Goal: Task Accomplishment & Management: Manage account settings

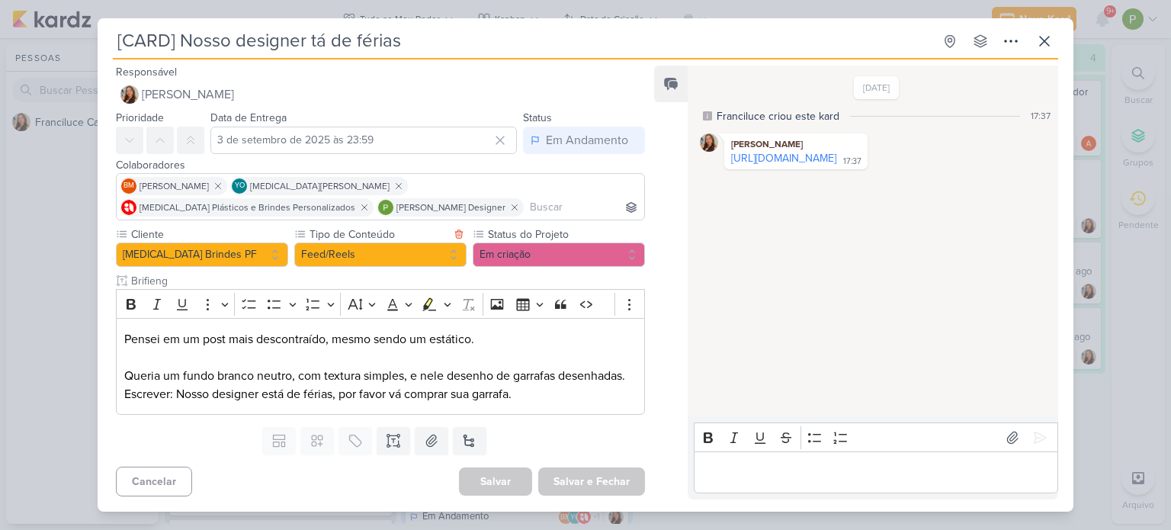
scroll to position [305, 0]
click at [37, 223] on div "[CARD] Nosso designer tá de férias Criado por Franciluce" at bounding box center [585, 265] width 1171 height 530
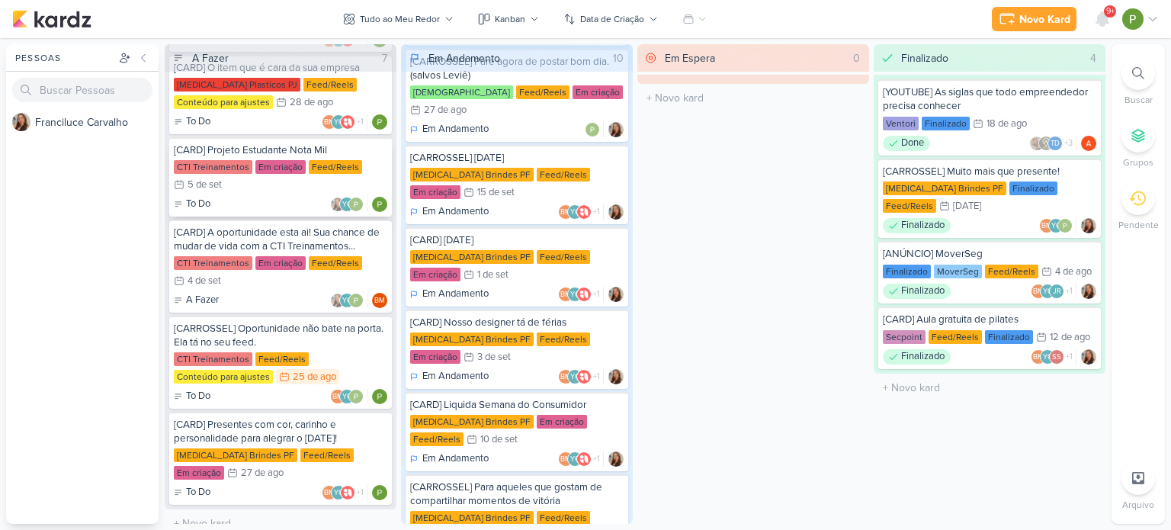
scroll to position [213, 0]
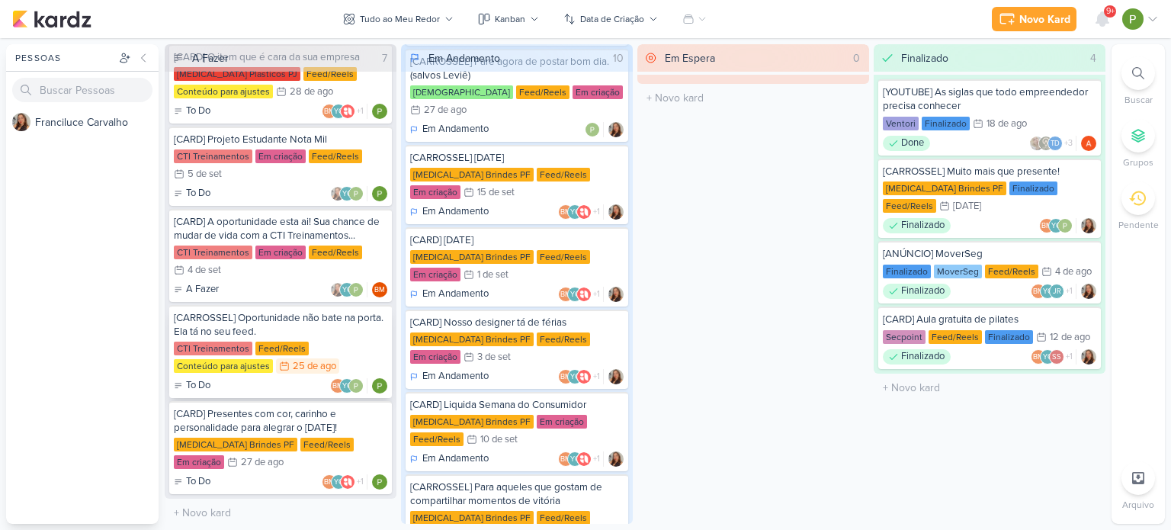
click at [330, 344] on div "CTI Treinamentos Feed/Reels Conteúdo para ajustes 25/8 [DATE]" at bounding box center [280, 358] width 213 height 34
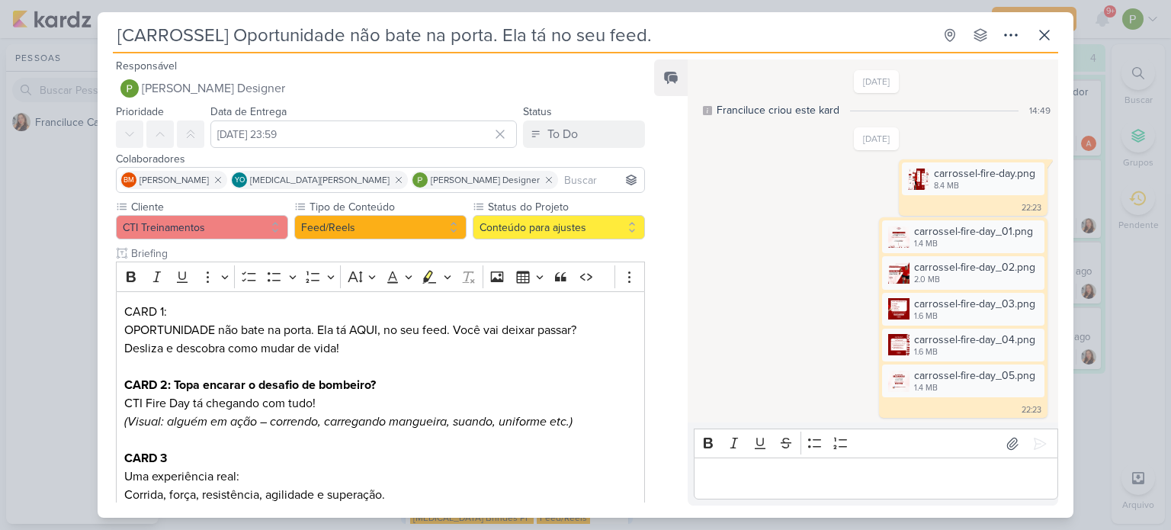
scroll to position [91, 0]
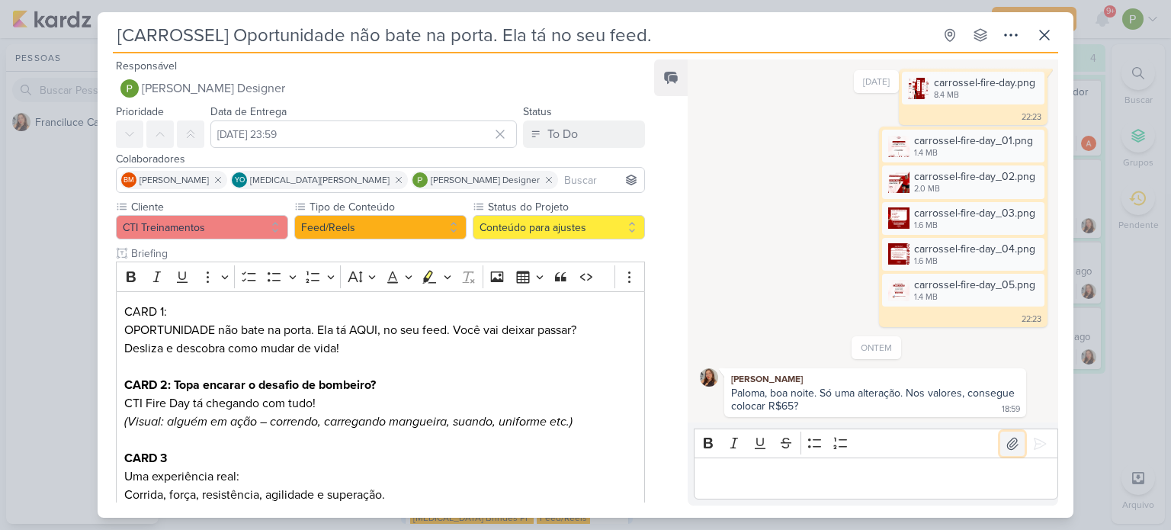
click at [1005, 447] on icon at bounding box center [1012, 443] width 15 height 15
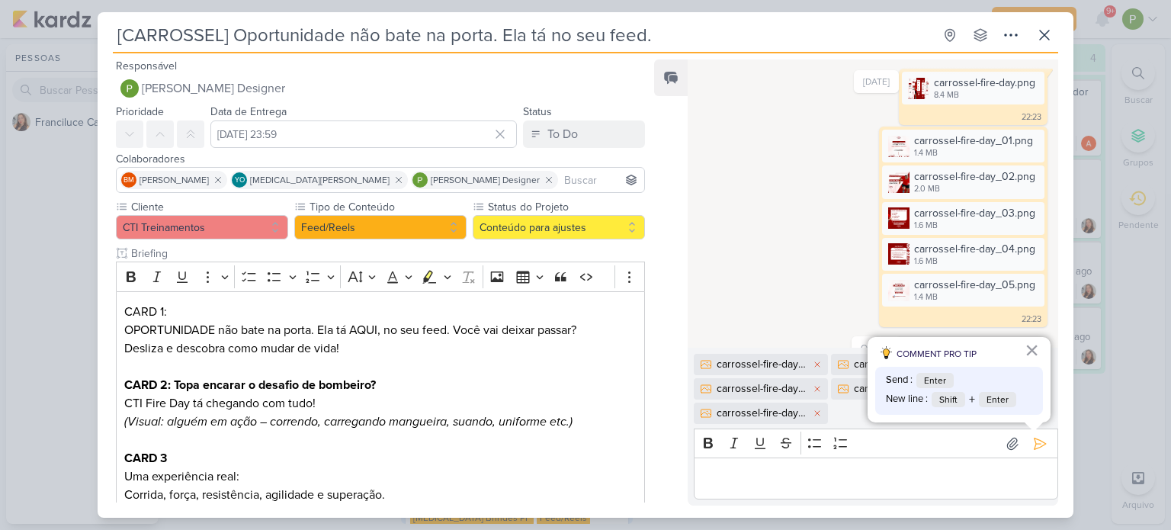
scroll to position [165, 0]
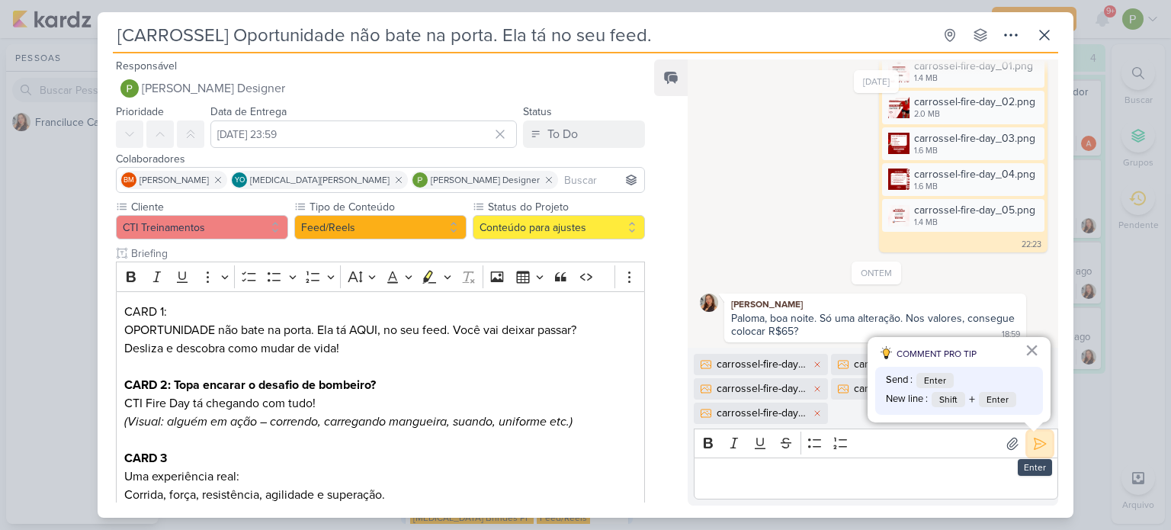
click at [1032, 446] on icon at bounding box center [1039, 443] width 15 height 15
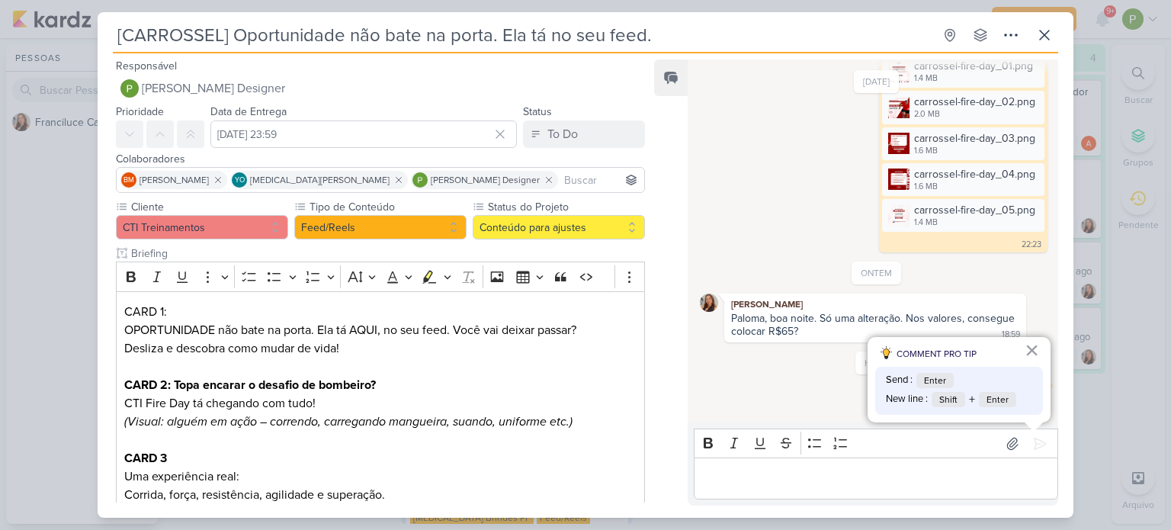
scroll to position [332, 0]
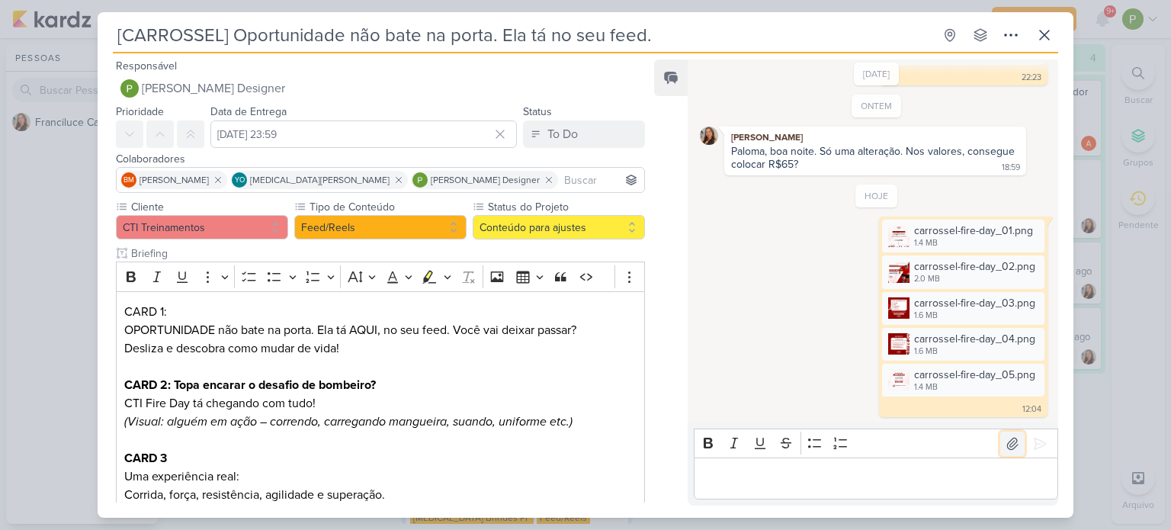
click at [1006, 441] on icon at bounding box center [1012, 443] width 15 height 15
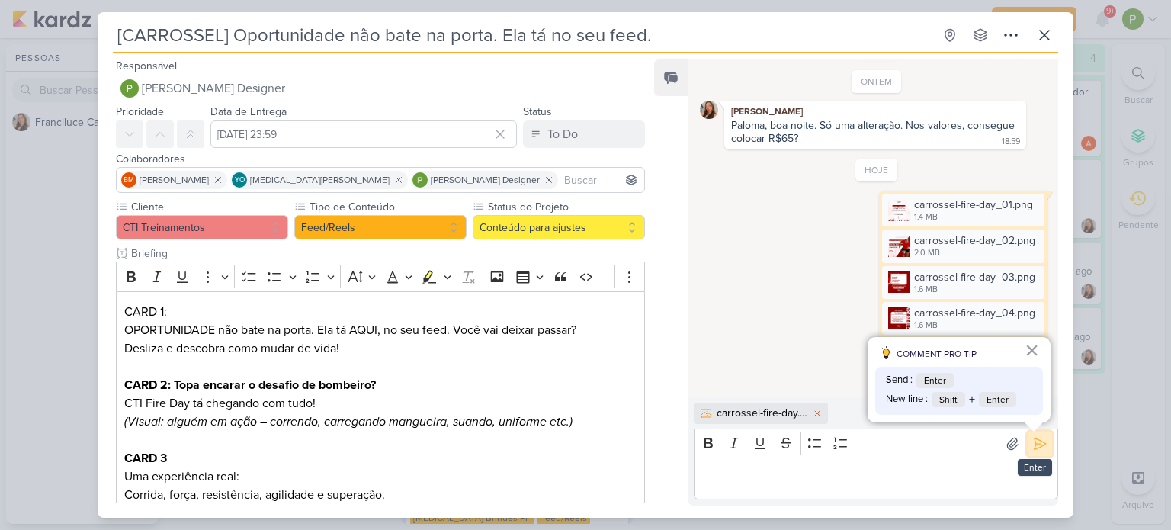
click at [1028, 440] on button at bounding box center [1040, 443] width 24 height 24
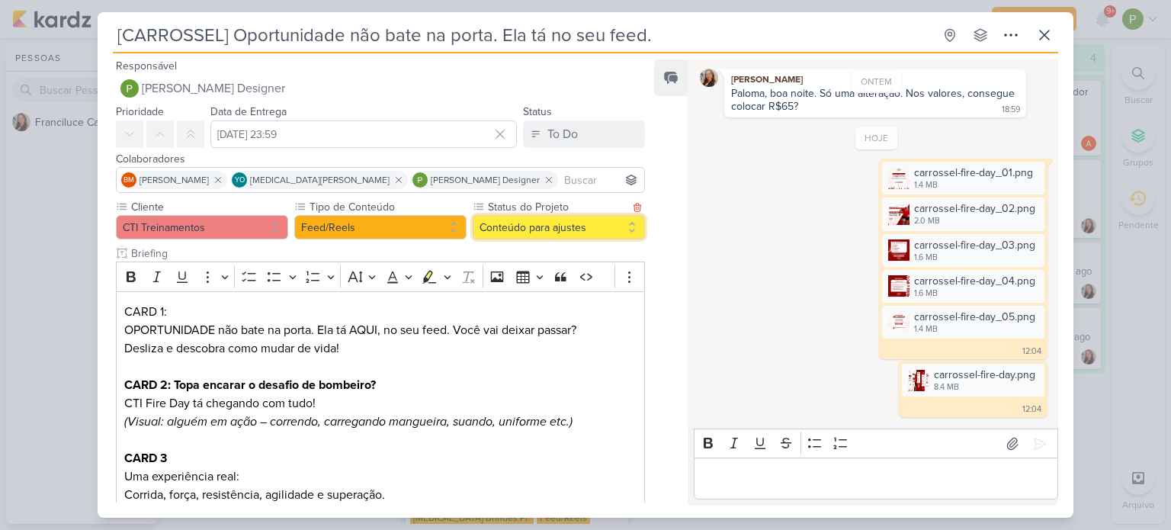
click at [624, 222] on button "Conteúdo para ajustes" at bounding box center [559, 227] width 172 height 24
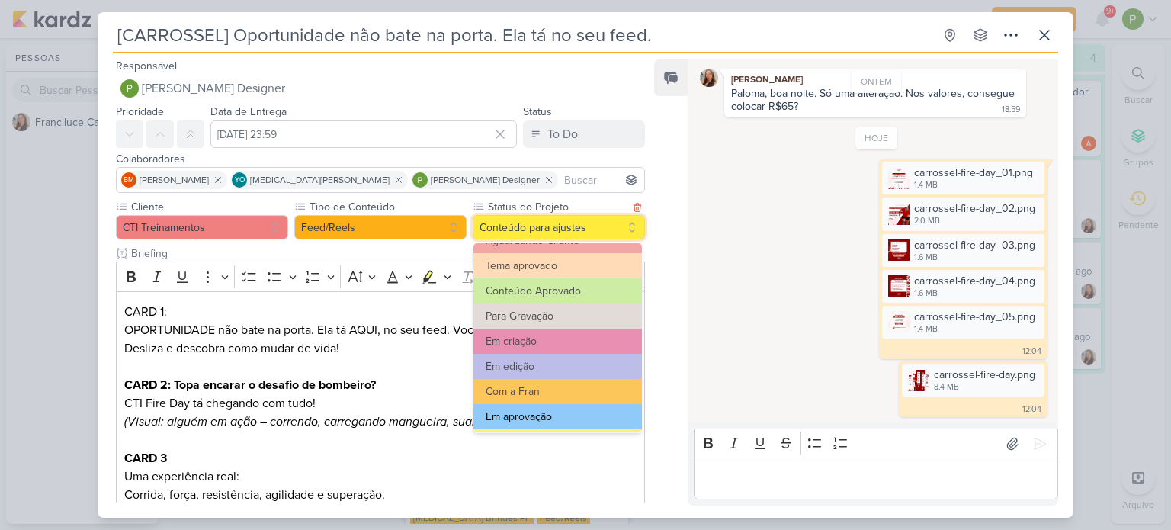
scroll to position [76, 0]
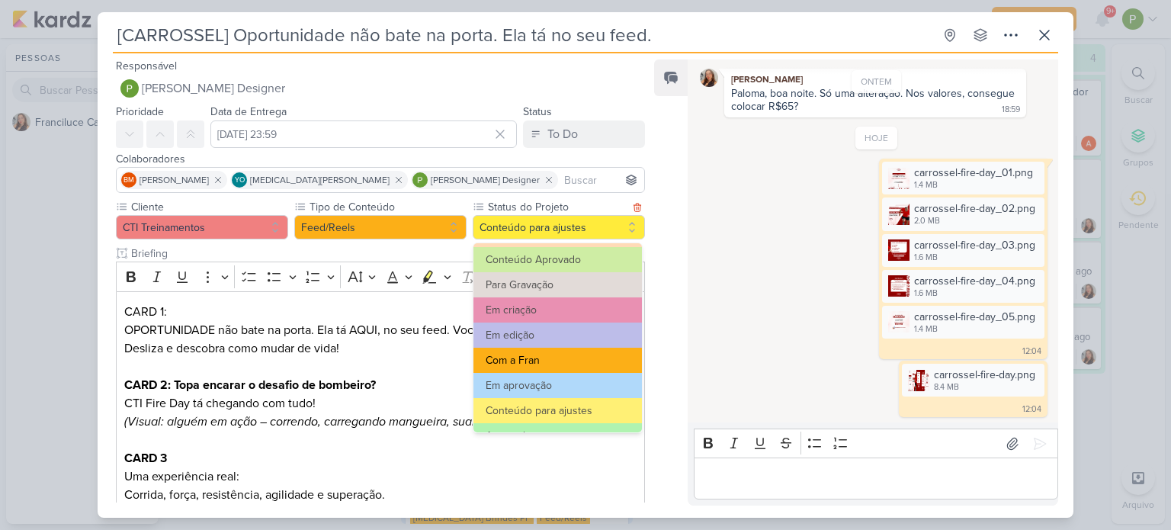
click at [561, 359] on button "Com a Fran" at bounding box center [557, 360] width 168 height 25
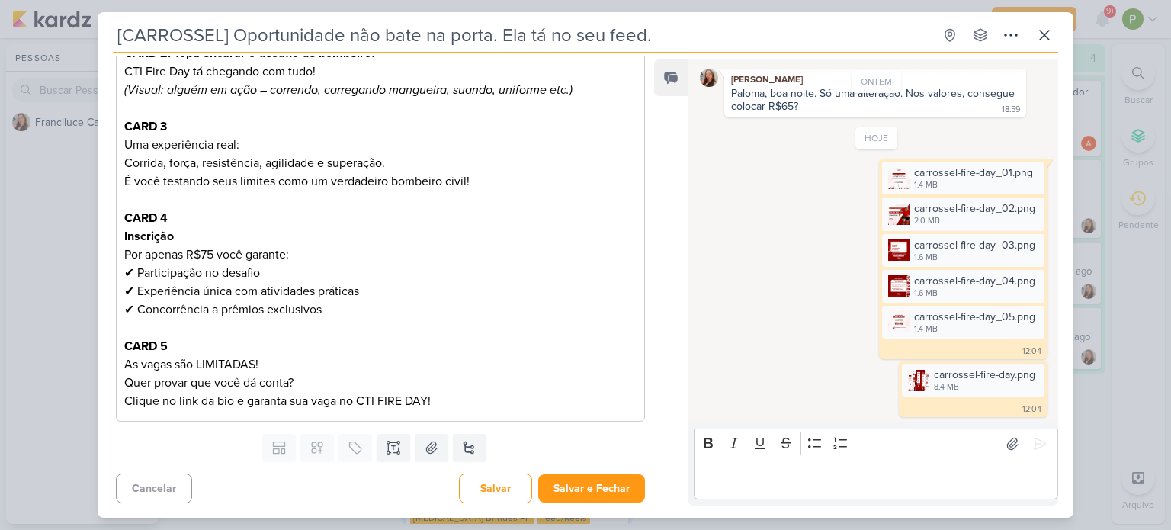
scroll to position [335, 0]
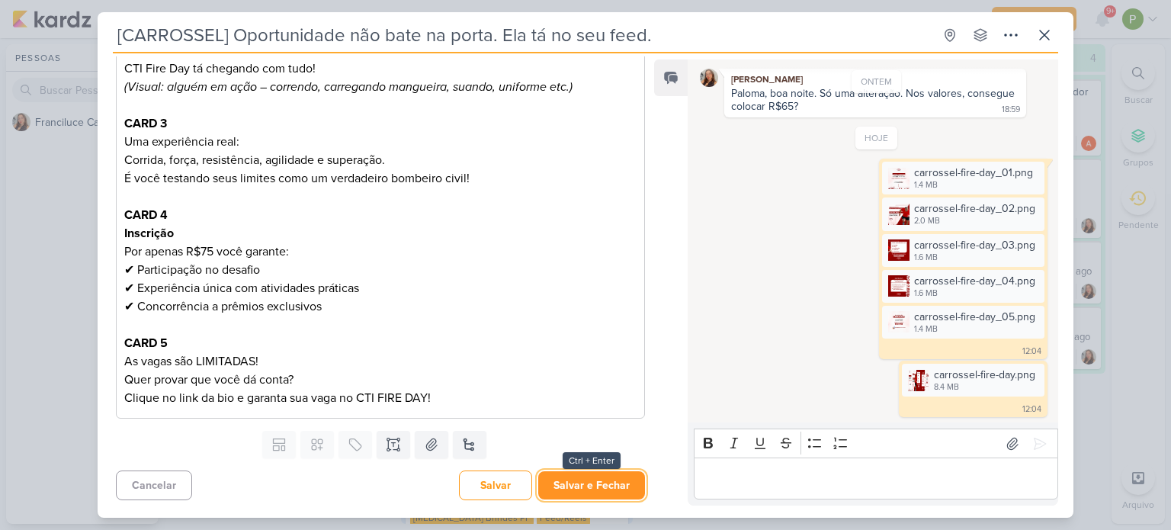
click at [570, 475] on button "Salvar e Fechar" at bounding box center [591, 485] width 107 height 28
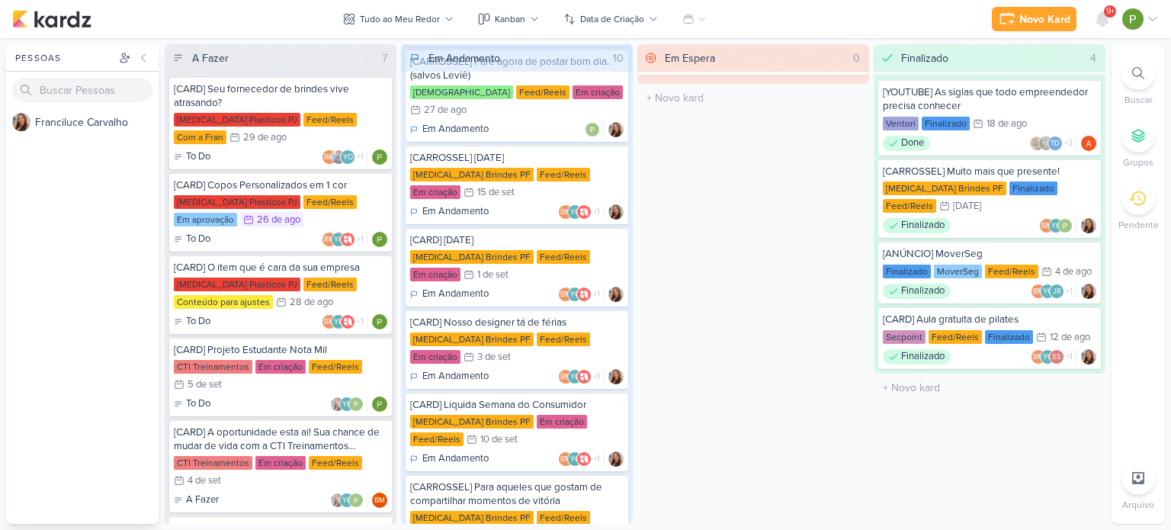
scroll to position [0, 0]
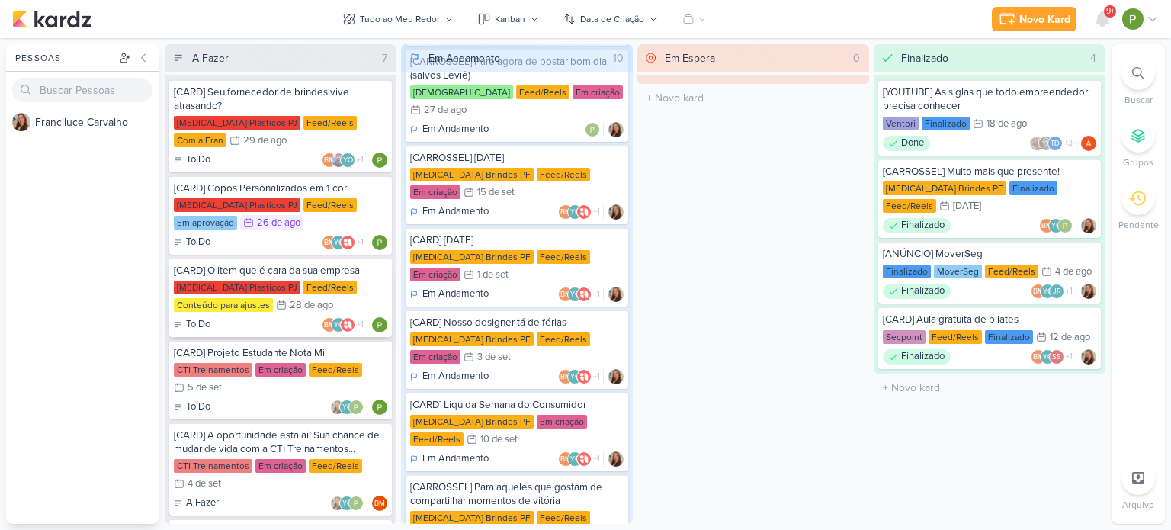
click at [332, 292] on div "[MEDICAL_DATA] Plasticos PJ Feed/Reels Conteúdo para ajustes 28/8 [DATE]" at bounding box center [280, 298] width 213 height 34
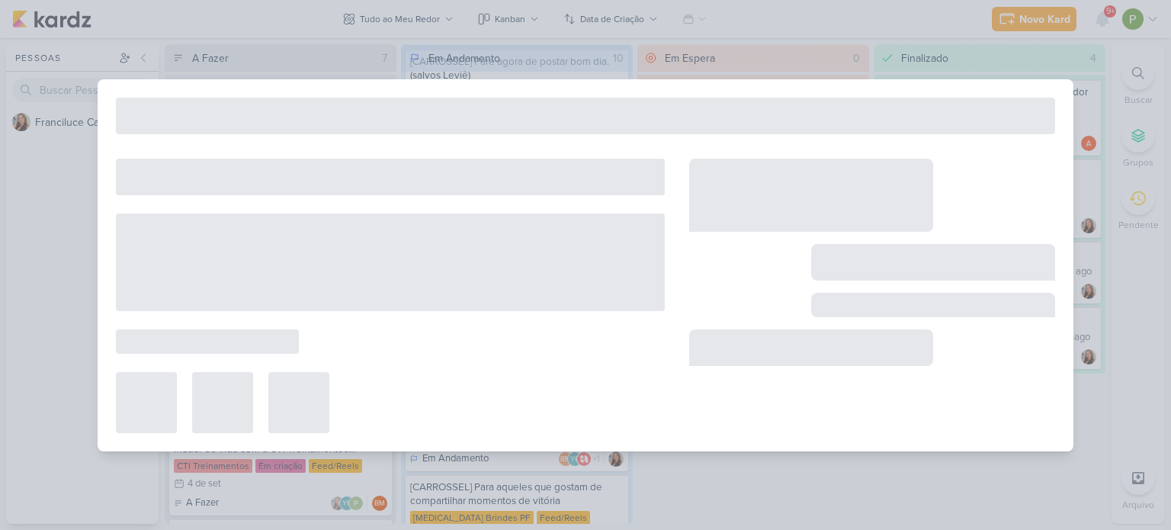
type input "[CARD] O item que é cara da sua empresa"
type input "[DATE] 23:59"
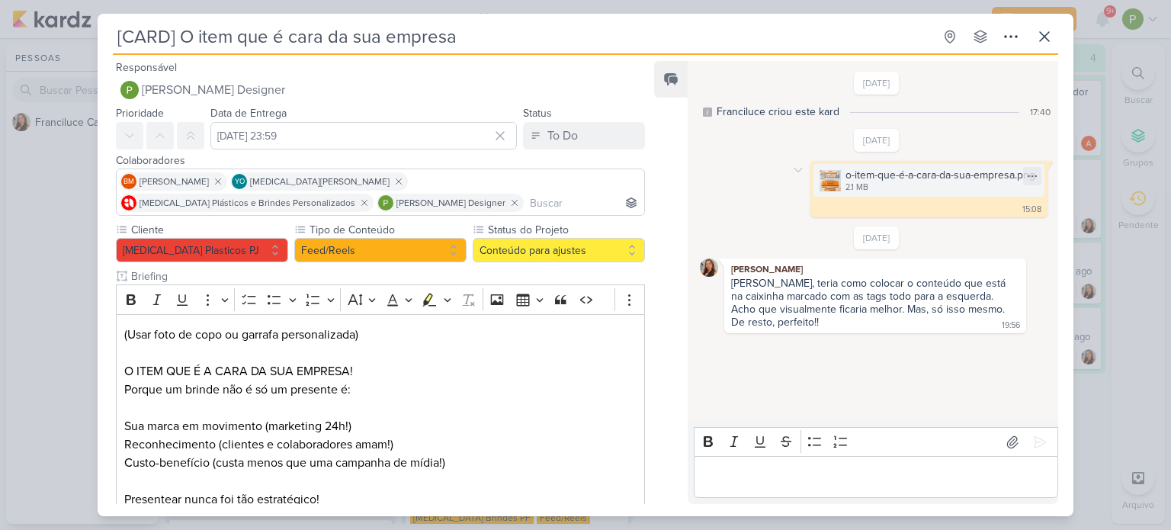
click at [822, 183] on img at bounding box center [829, 180] width 21 height 21
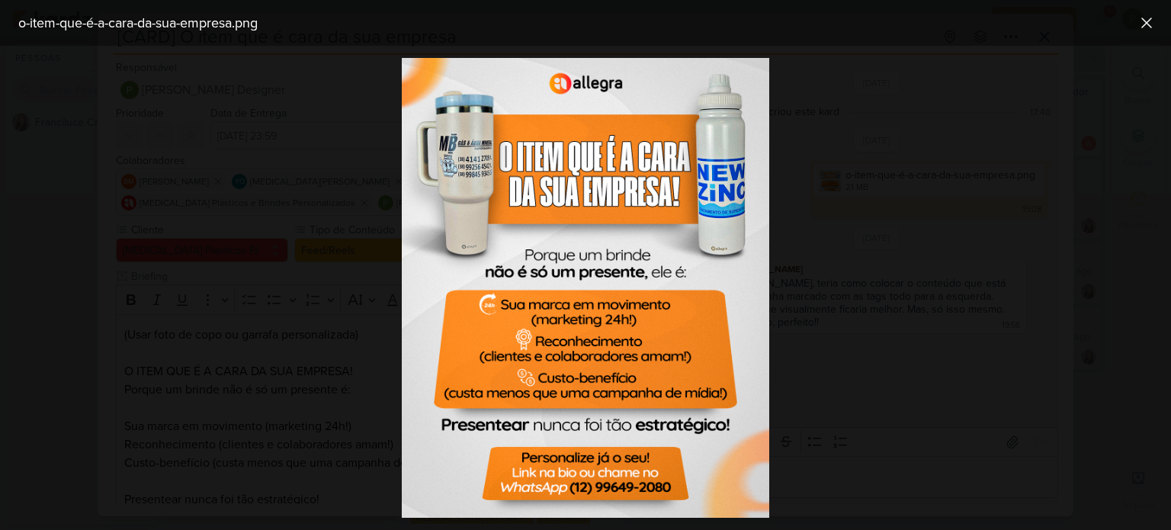
click at [354, 359] on div at bounding box center [585, 288] width 1171 height 484
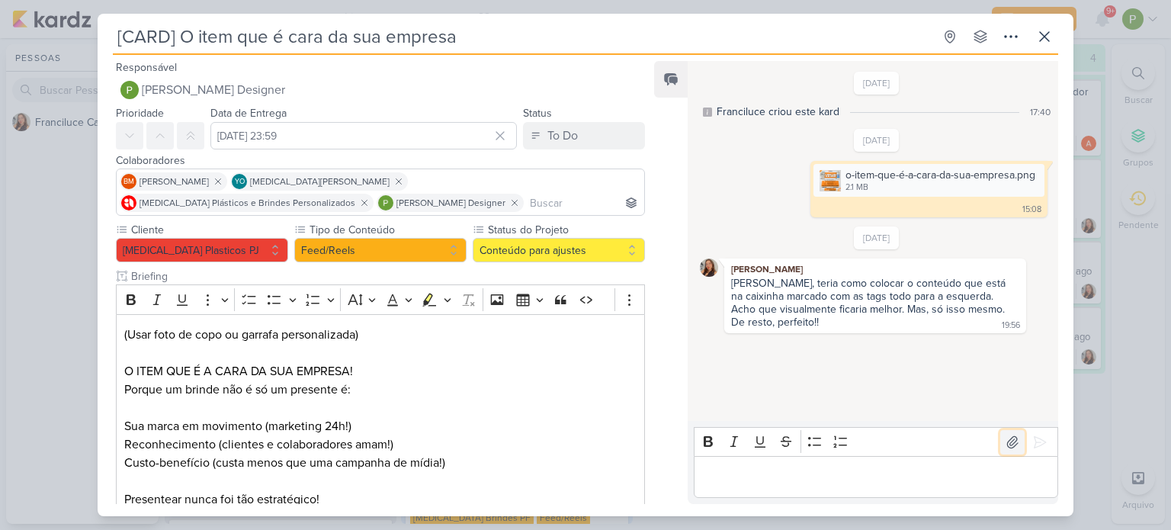
click at [1005, 438] on icon at bounding box center [1012, 441] width 15 height 15
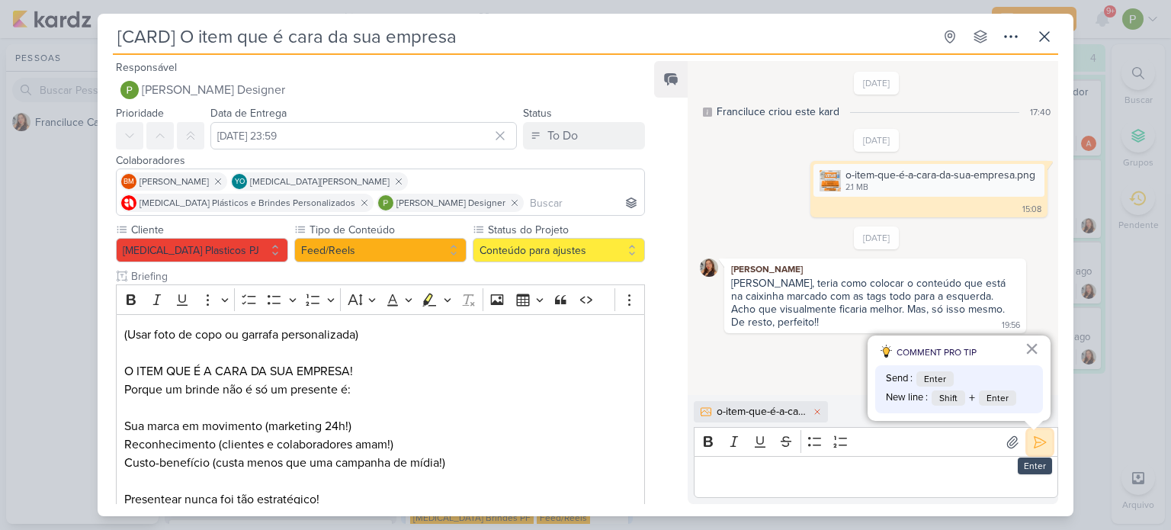
click at [1032, 435] on icon at bounding box center [1039, 441] width 15 height 15
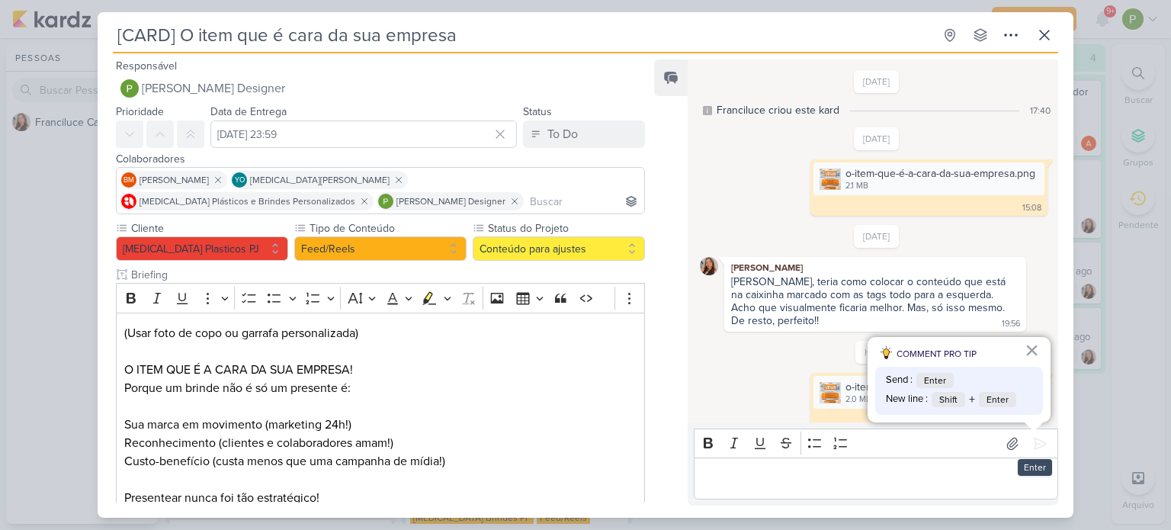
scroll to position [12, 0]
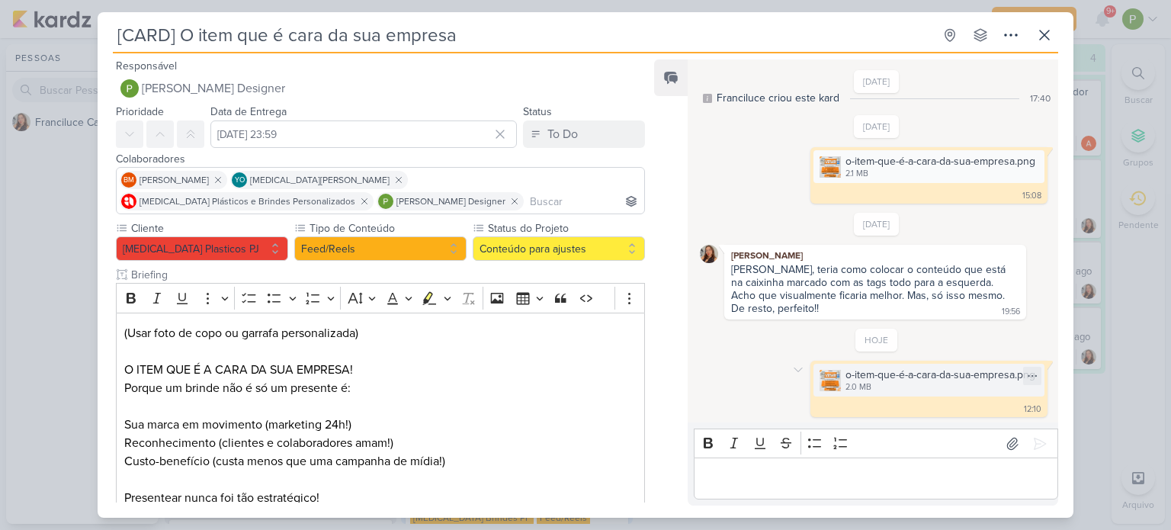
click at [969, 377] on div "o-item-que-é-a-cara-da-sua-empresa.png" at bounding box center [940, 375] width 190 height 16
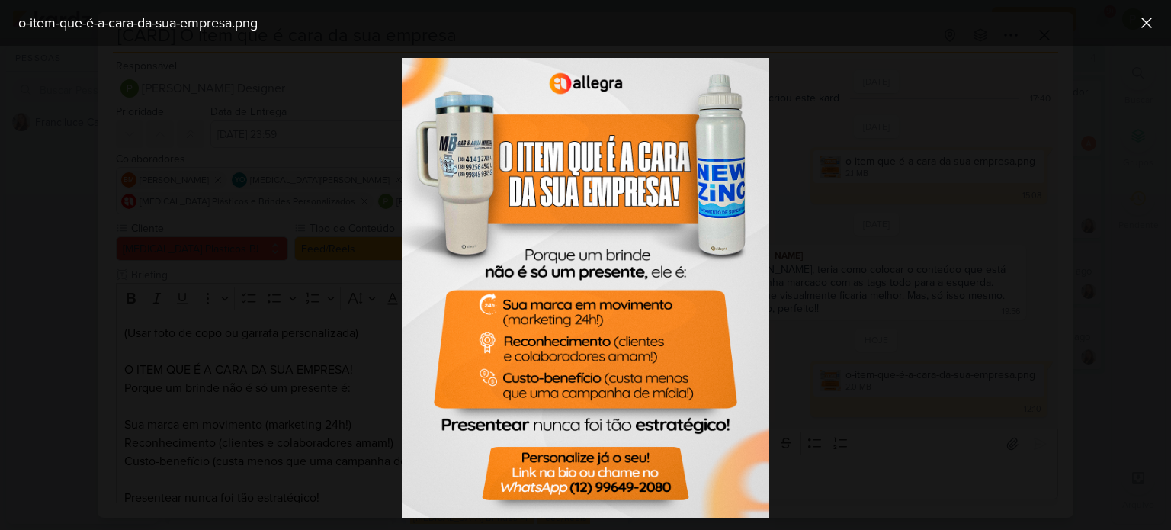
click at [943, 289] on div at bounding box center [585, 288] width 1171 height 484
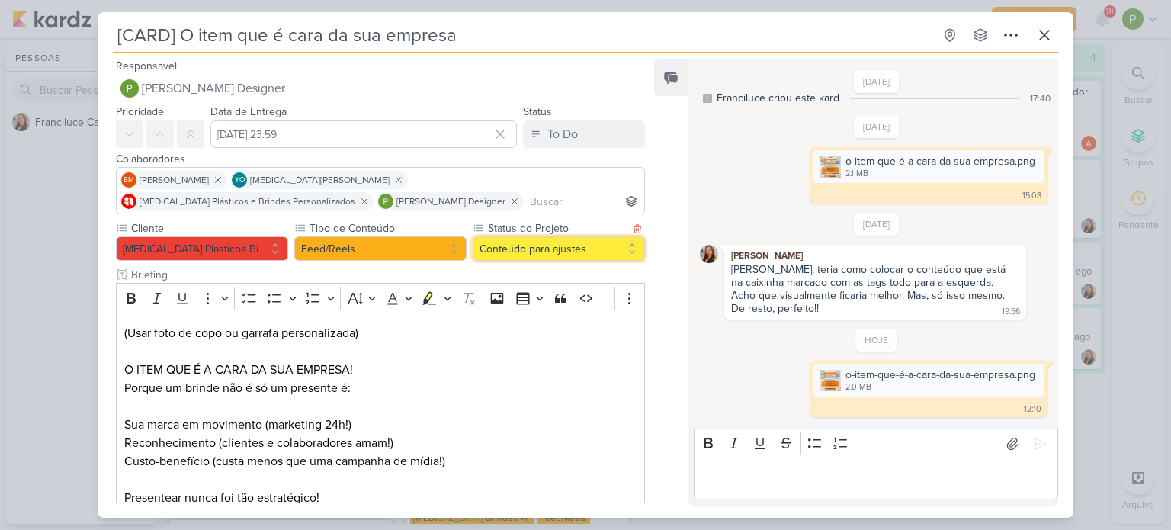
click at [573, 250] on button "Conteúdo para ajustes" at bounding box center [559, 248] width 172 height 24
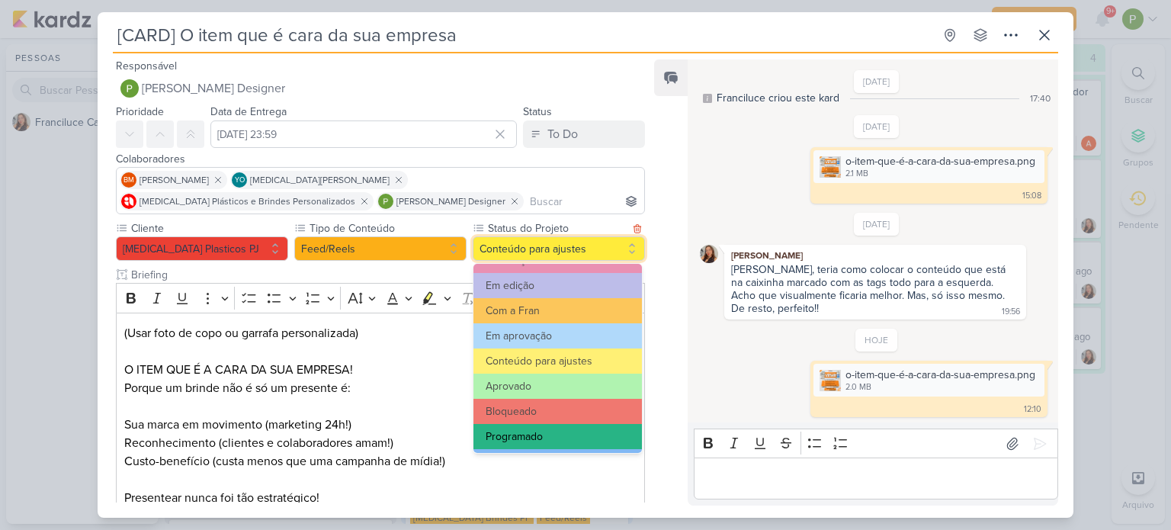
scroll to position [152, 0]
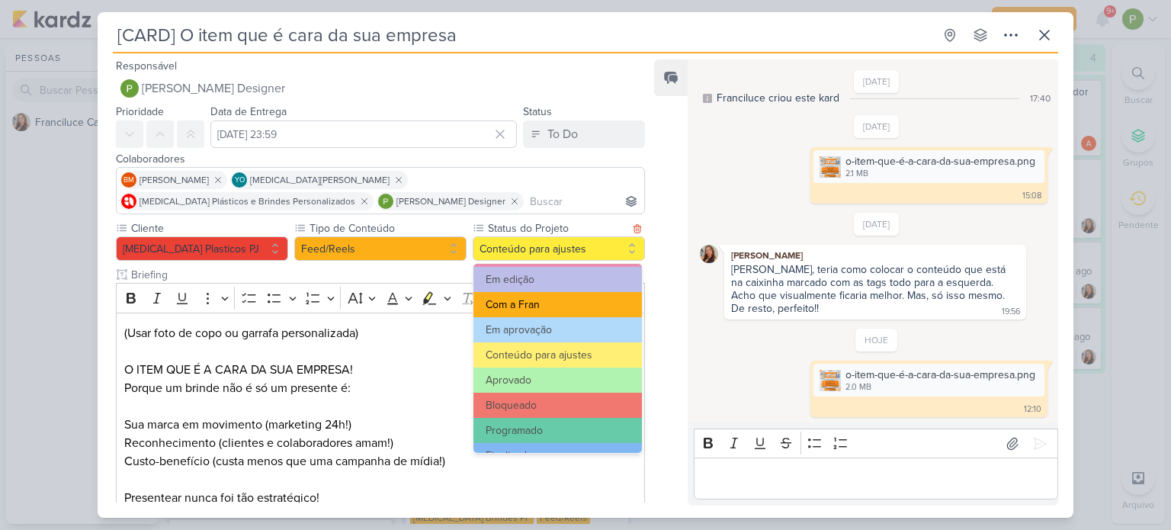
click at [531, 299] on button "Com a Fran" at bounding box center [557, 304] width 168 height 25
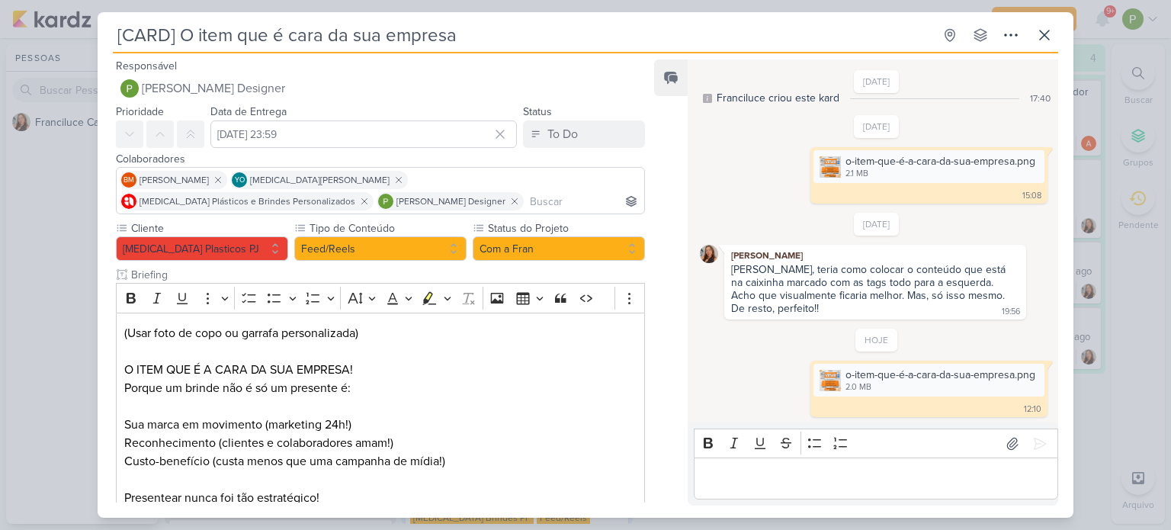
click at [27, 182] on div "[CARD] O item que é cara da sua empresa Criado por Franciluce" at bounding box center [585, 265] width 1171 height 530
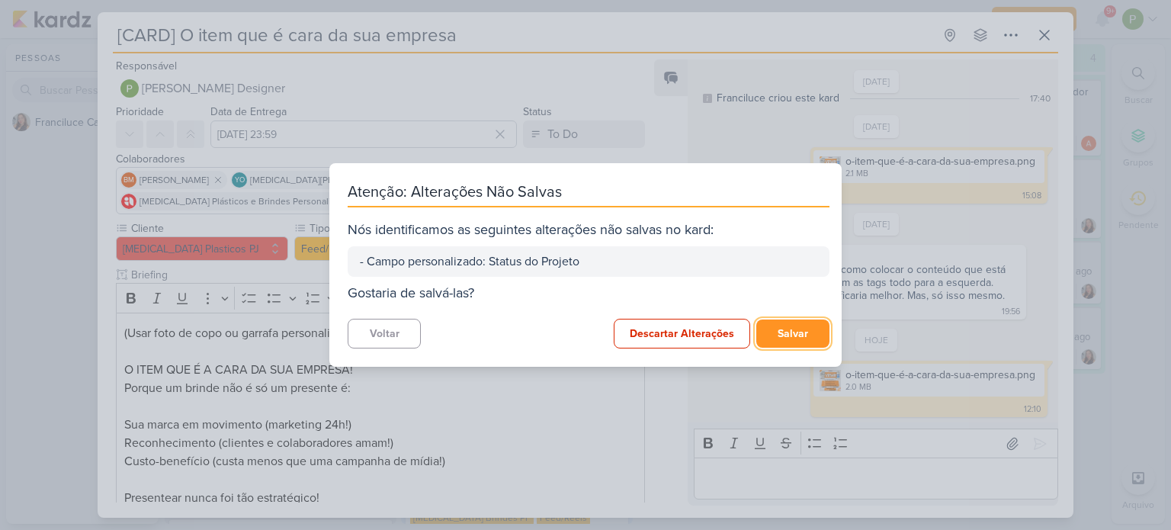
click at [774, 333] on button "Salvar" at bounding box center [792, 333] width 73 height 28
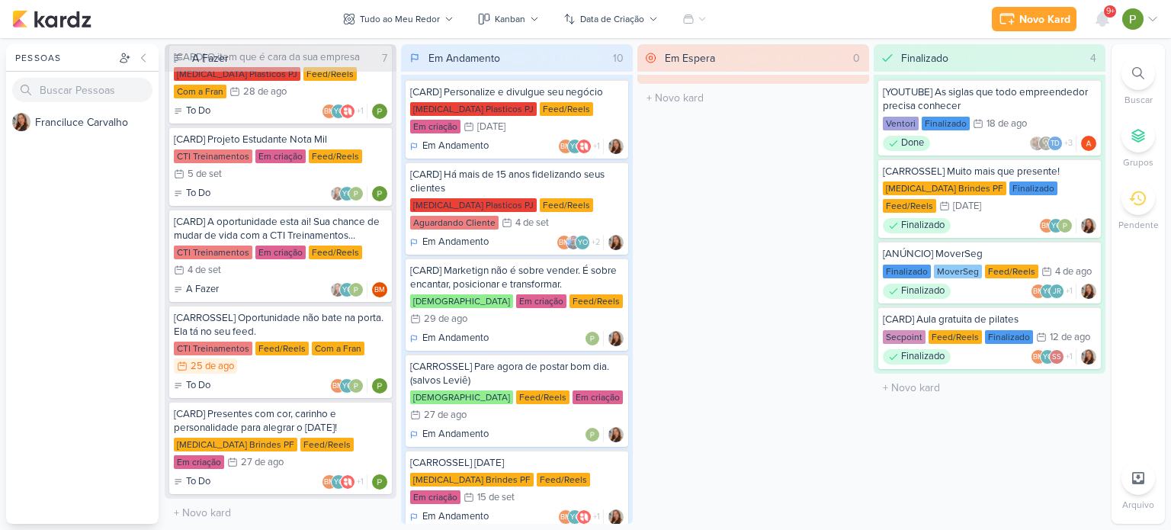
scroll to position [213, 0]
